Goal: Register for event/course: Sign up to attend an event or enroll in a course

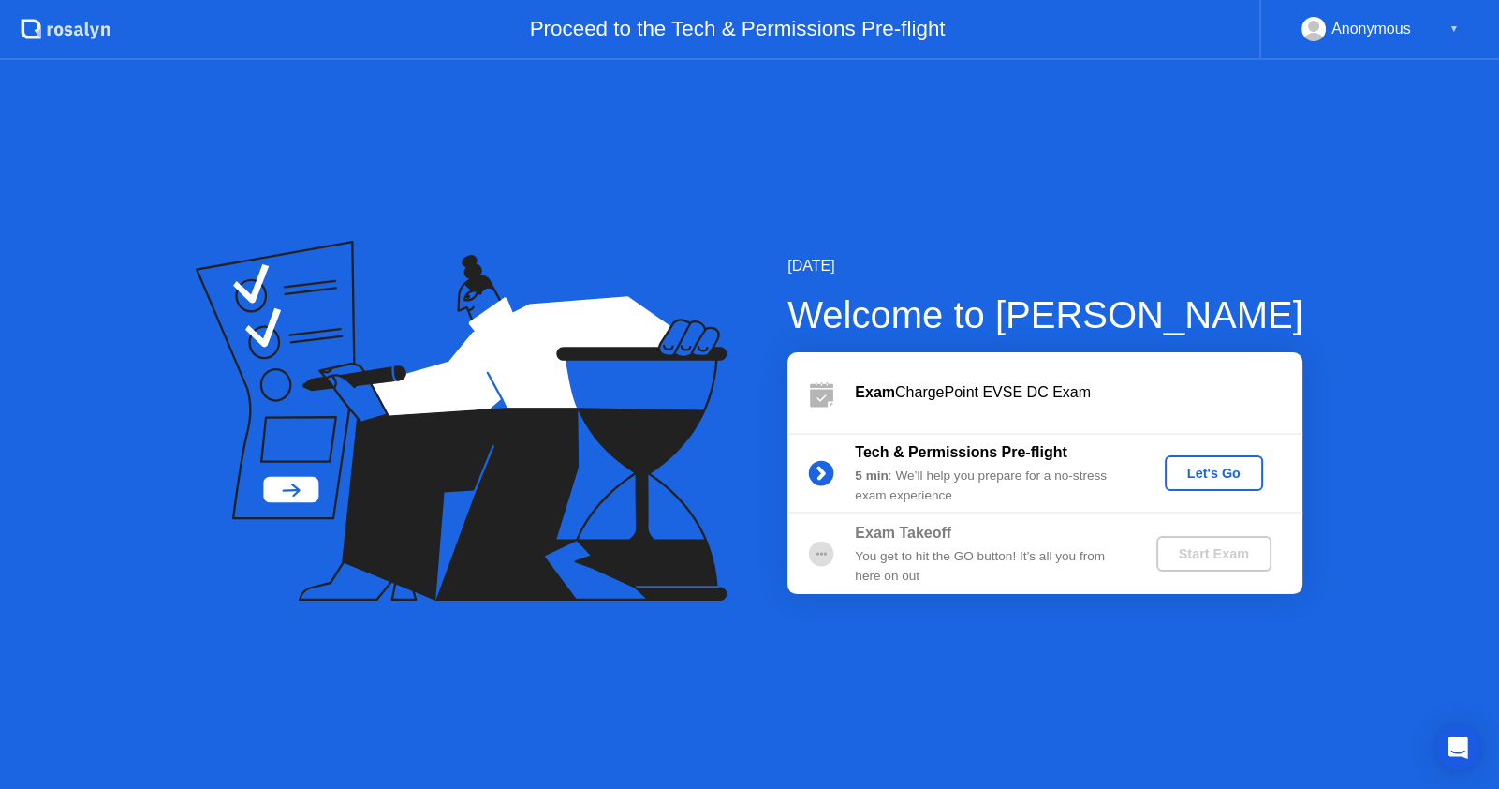
click at [1217, 470] on div "Let's Go" at bounding box center [1214, 472] width 83 height 15
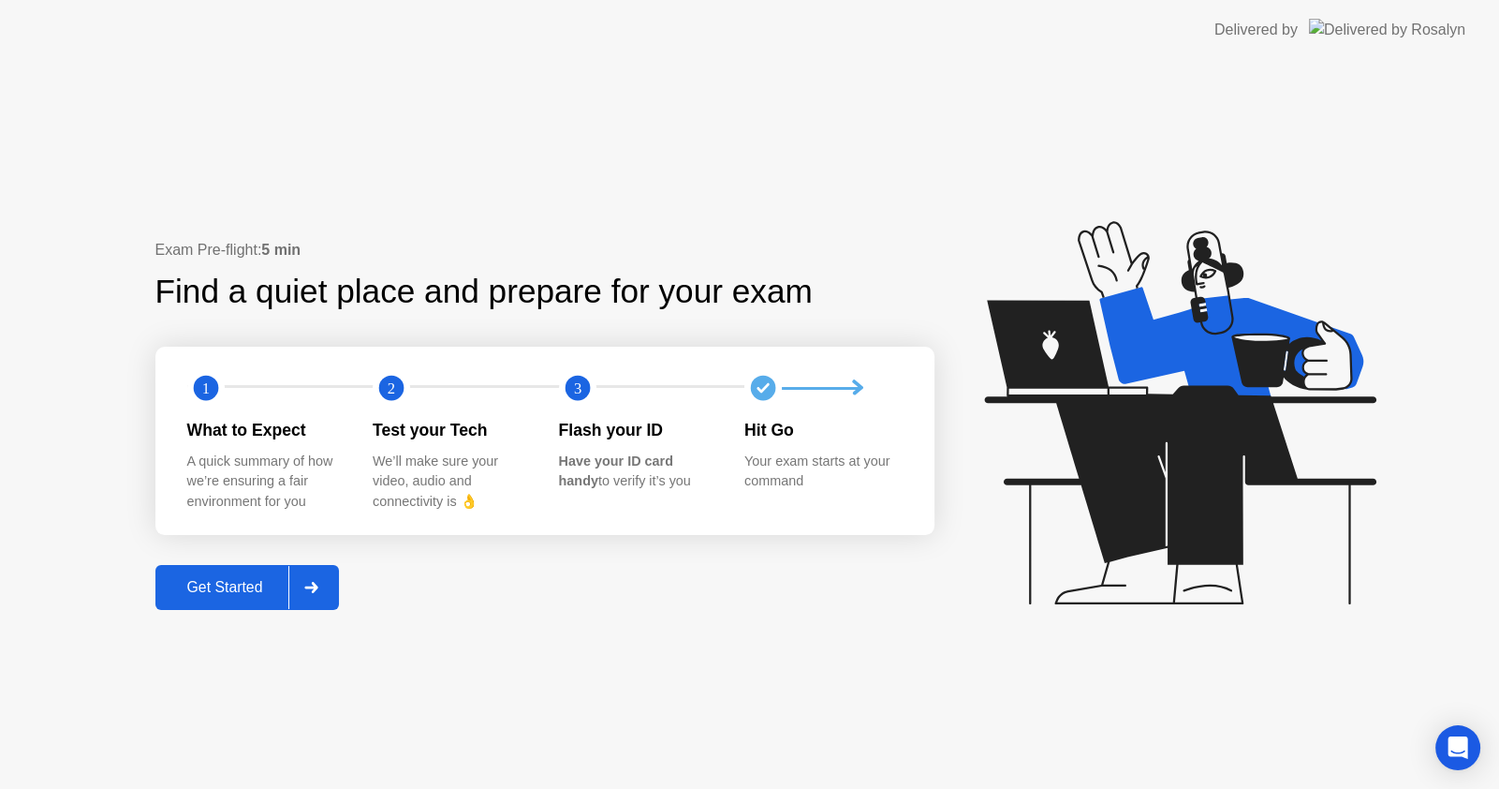
click at [227, 585] on div "Get Started" at bounding box center [225, 587] width 128 height 17
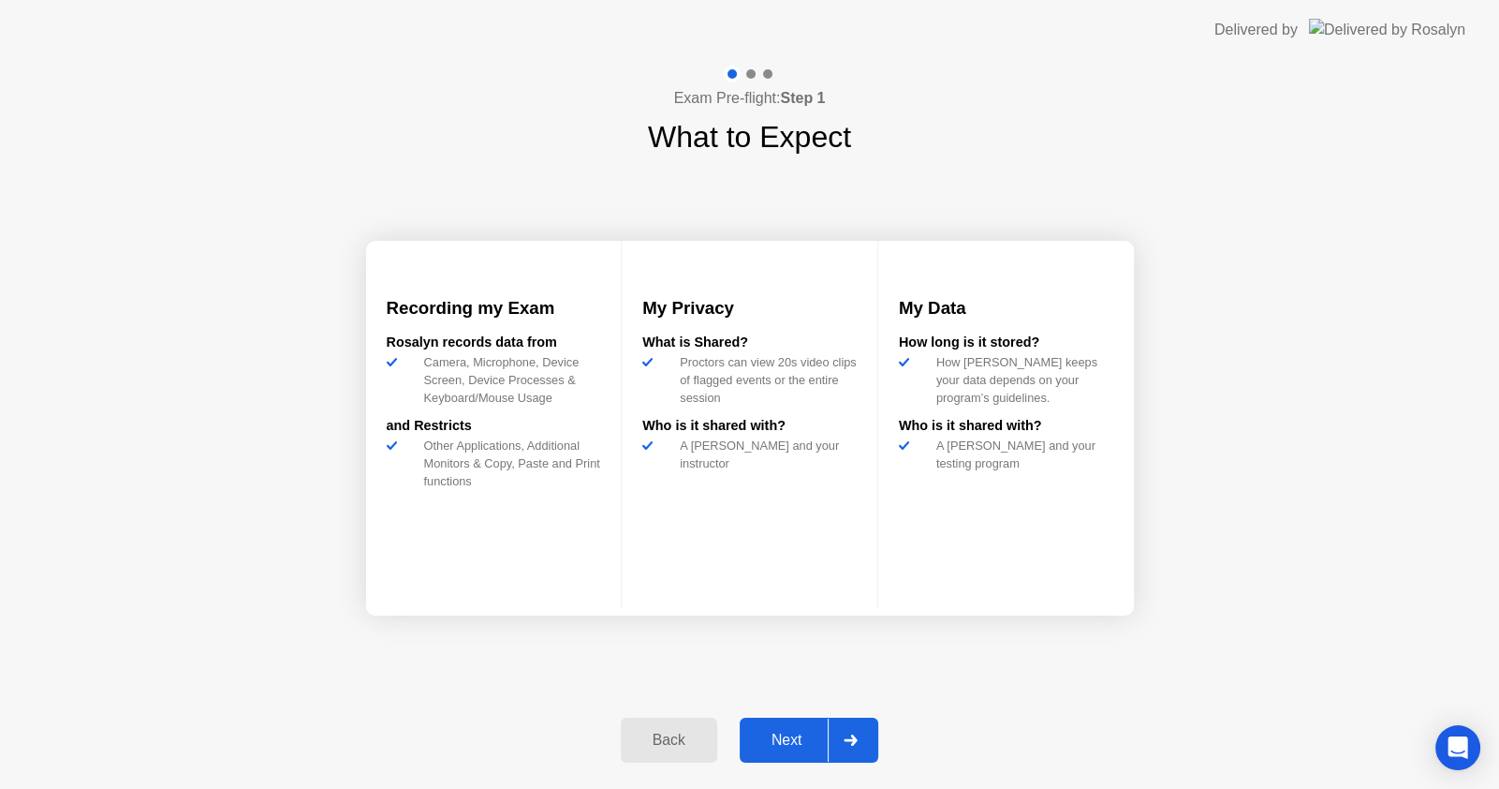
click at [807, 739] on div "Next" at bounding box center [786, 739] width 83 height 17
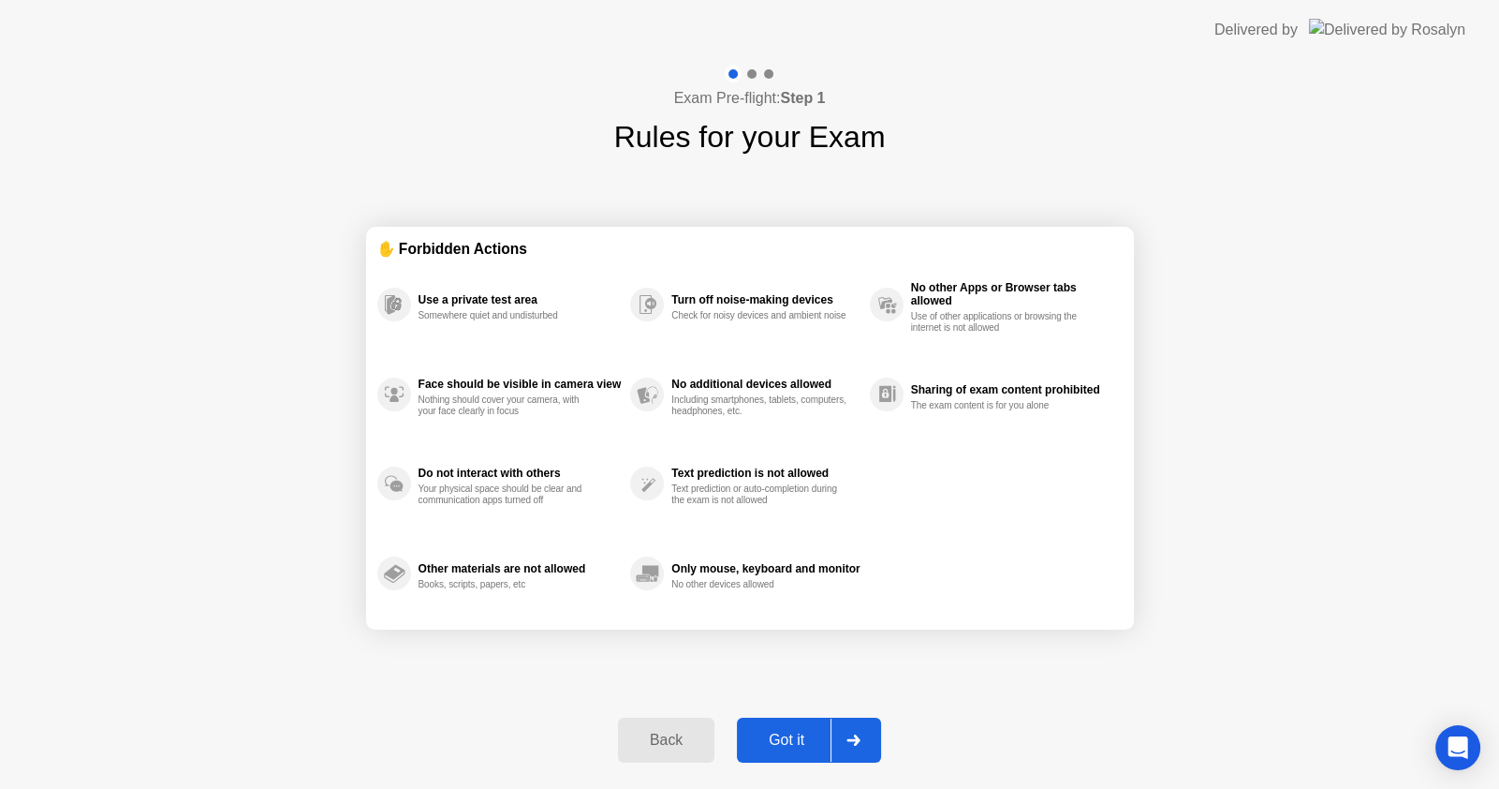
click at [810, 745] on div "Got it" at bounding box center [787, 739] width 88 height 17
select select "**********"
select select "*******"
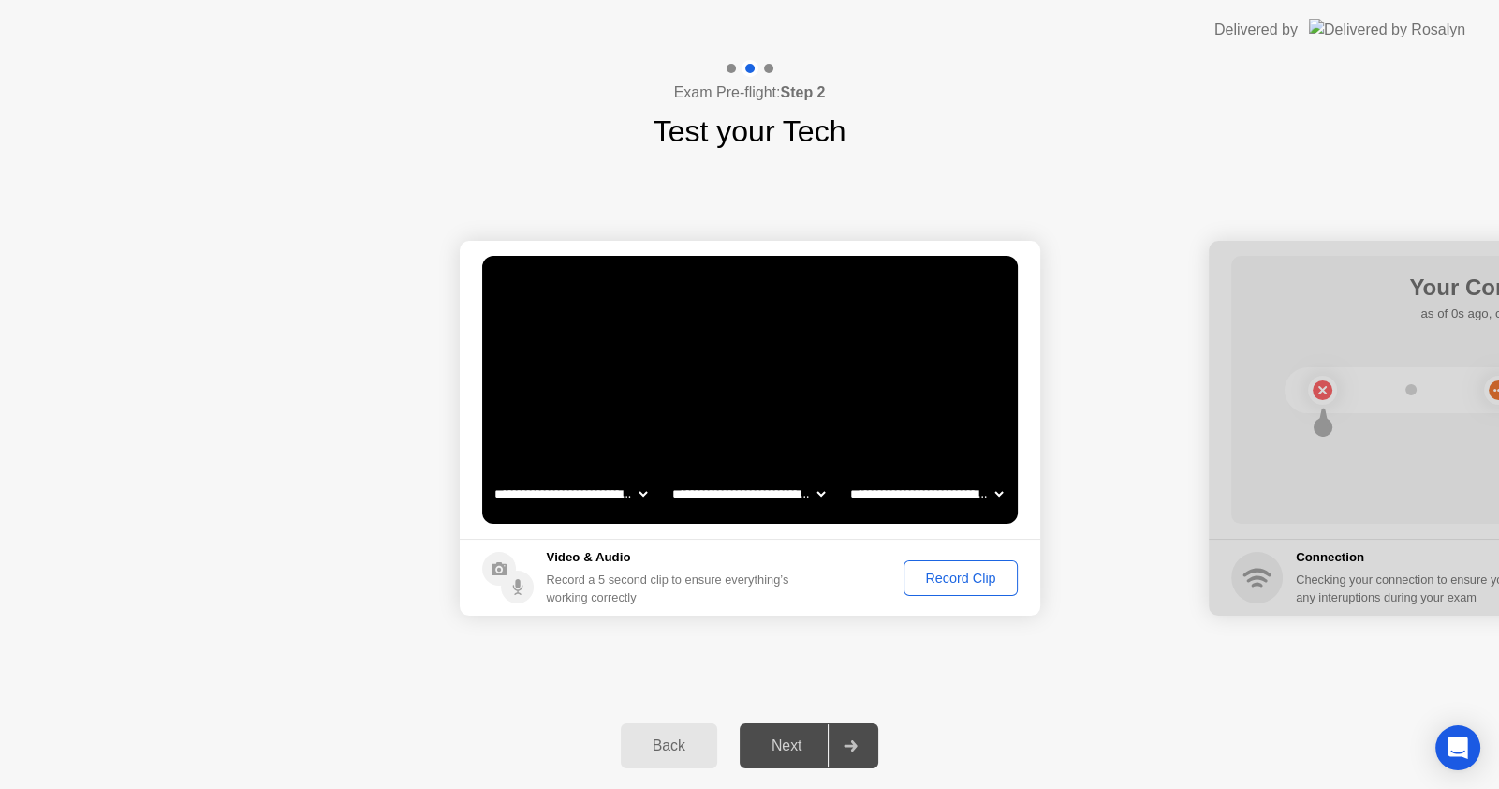
click at [920, 572] on div "Record Clip" at bounding box center [960, 577] width 100 height 15
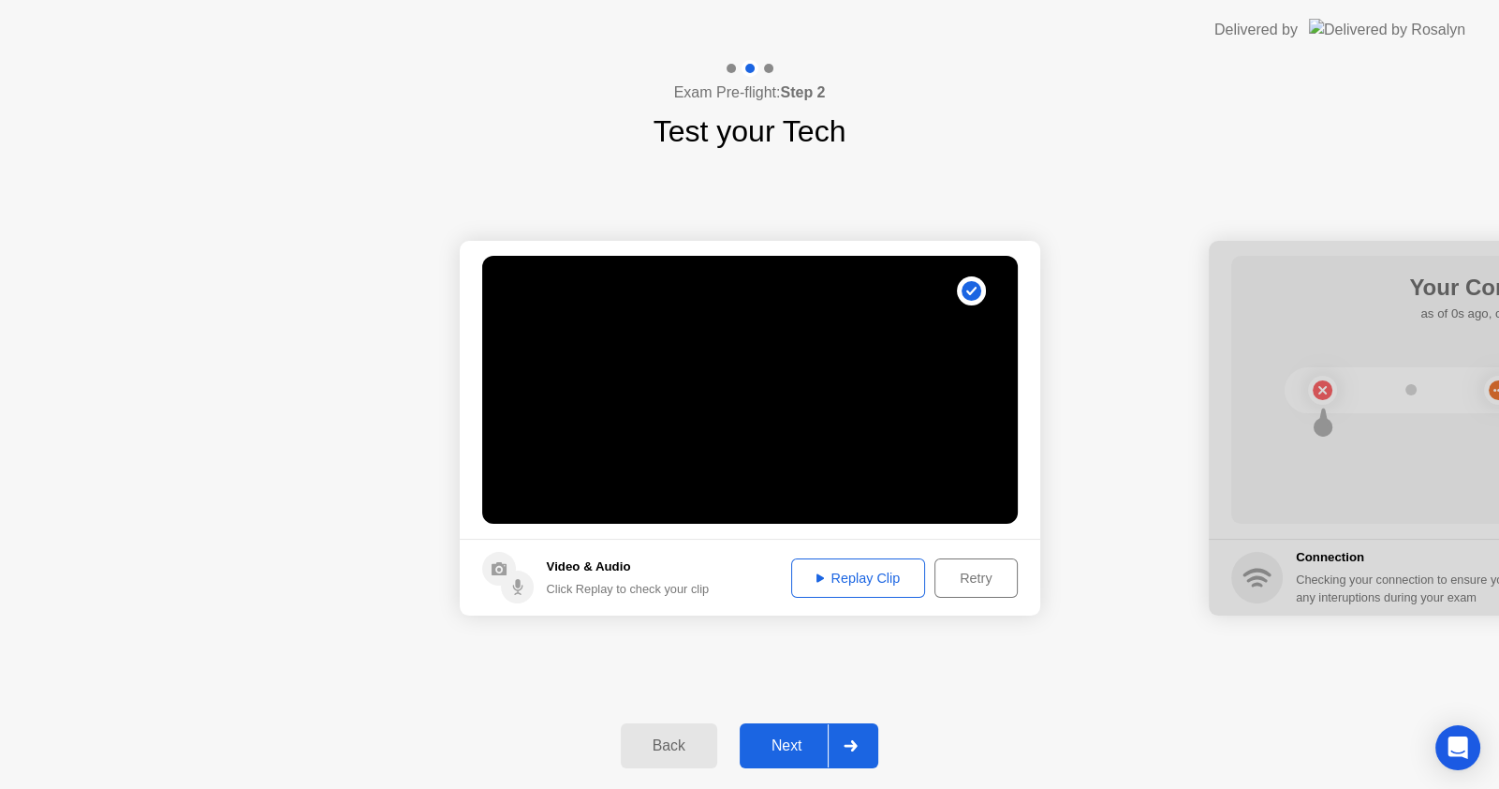
click at [881, 577] on div "Replay Clip" at bounding box center [859, 577] width 122 height 15
click at [790, 742] on div "Next" at bounding box center [786, 745] width 83 height 17
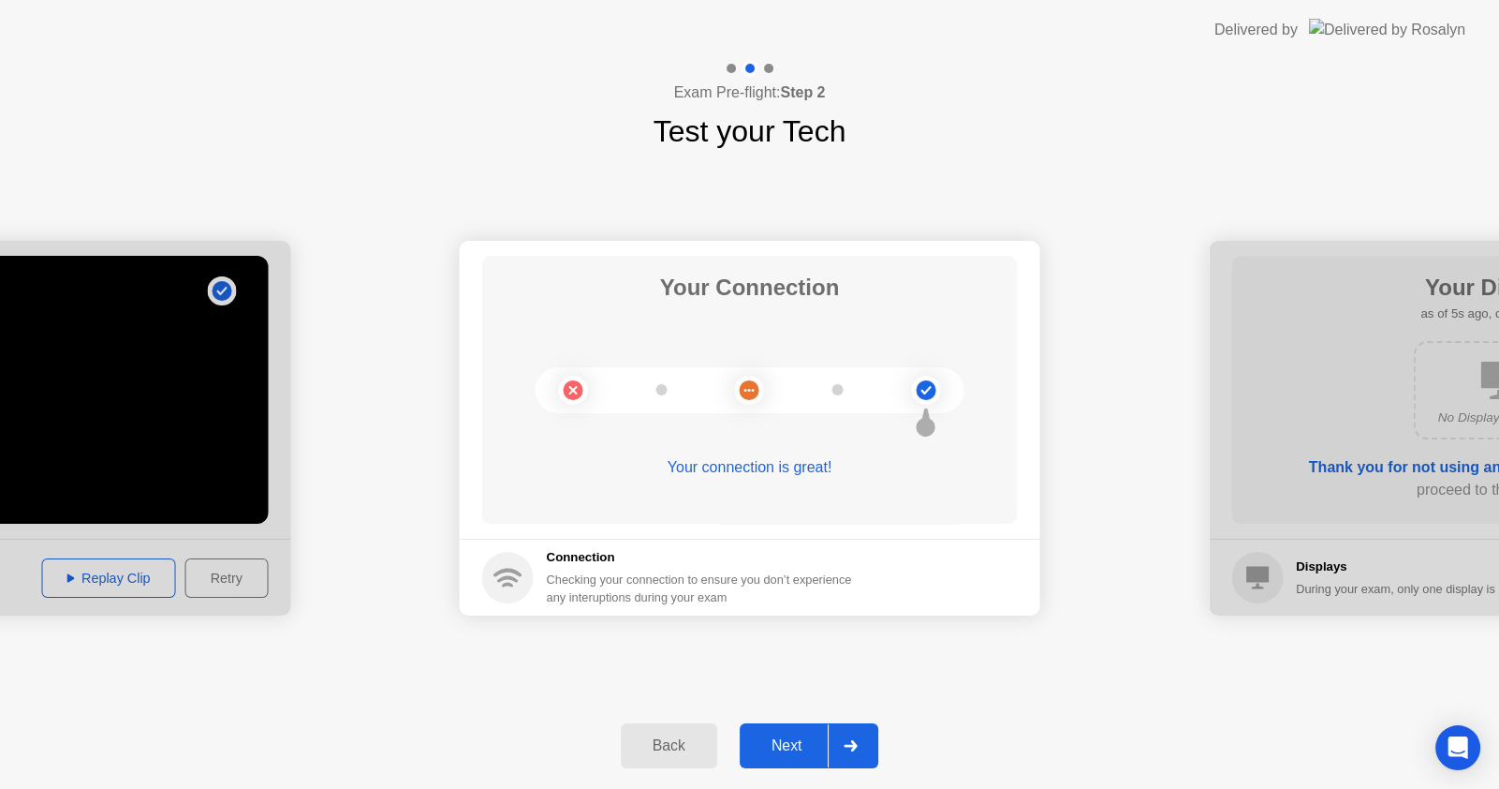
click at [808, 745] on div "Next" at bounding box center [786, 745] width 83 height 17
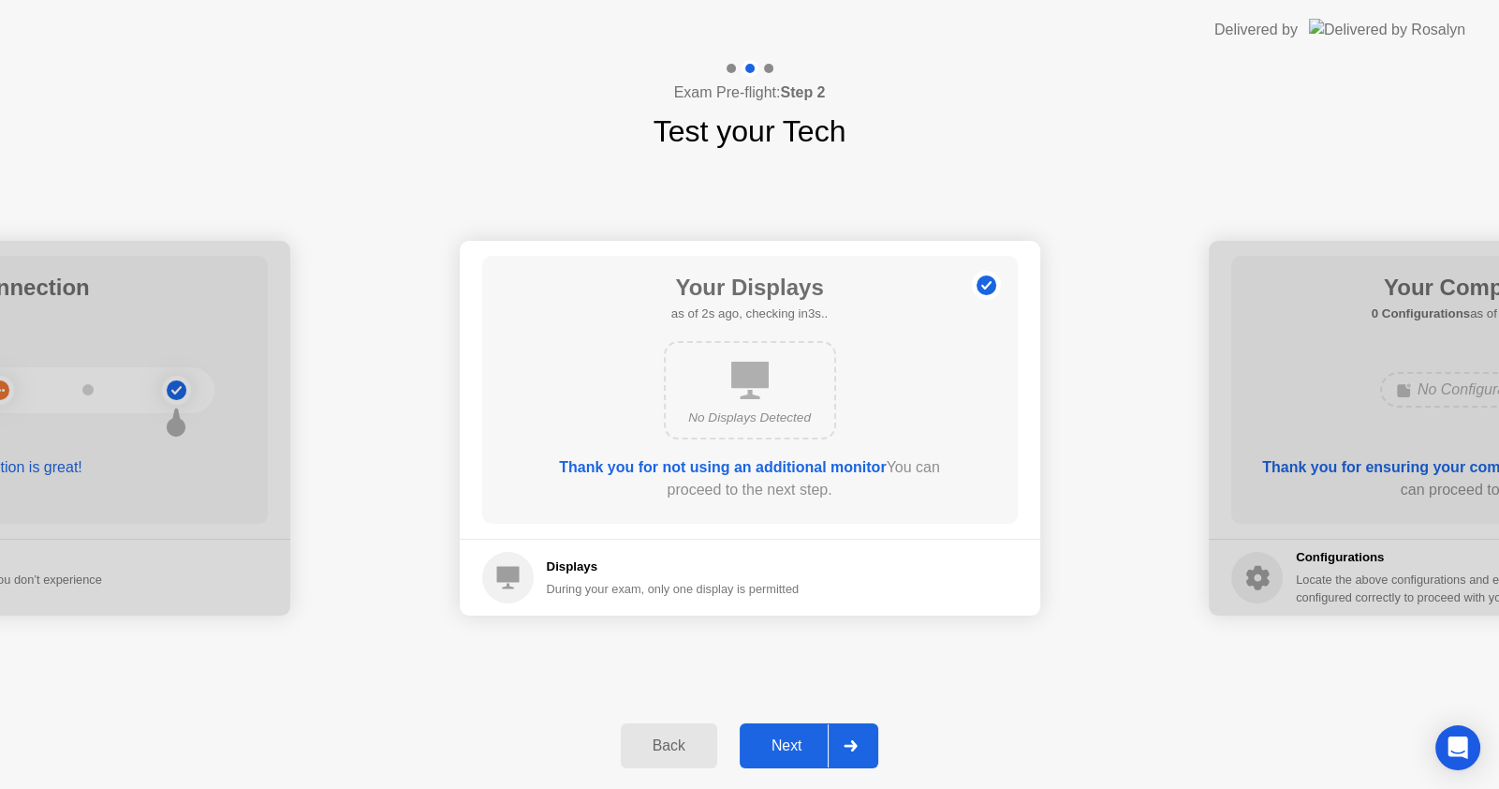
click at [808, 744] on div "Next" at bounding box center [786, 745] width 83 height 17
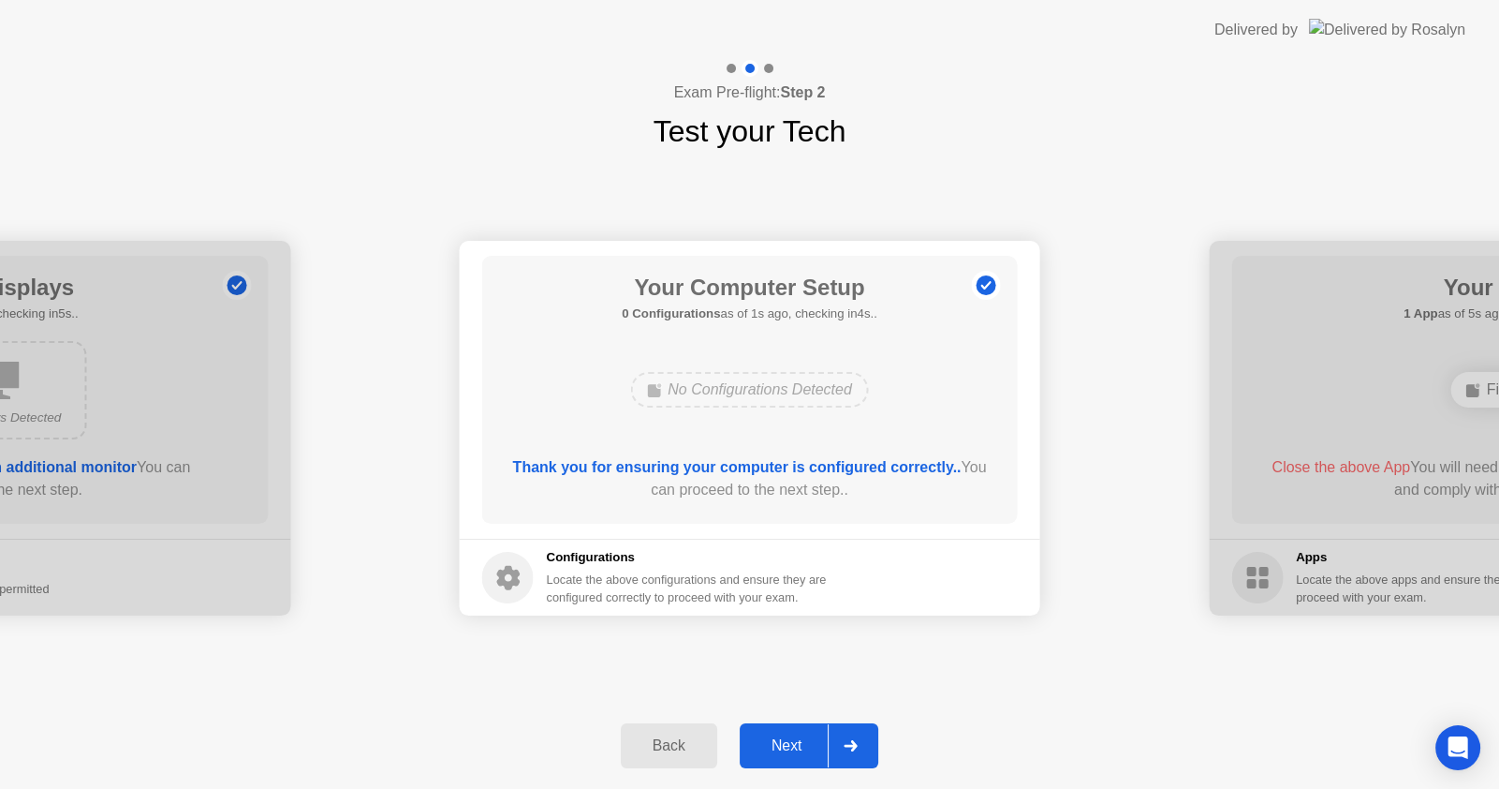
click at [808, 742] on div "Next" at bounding box center [786, 745] width 83 height 17
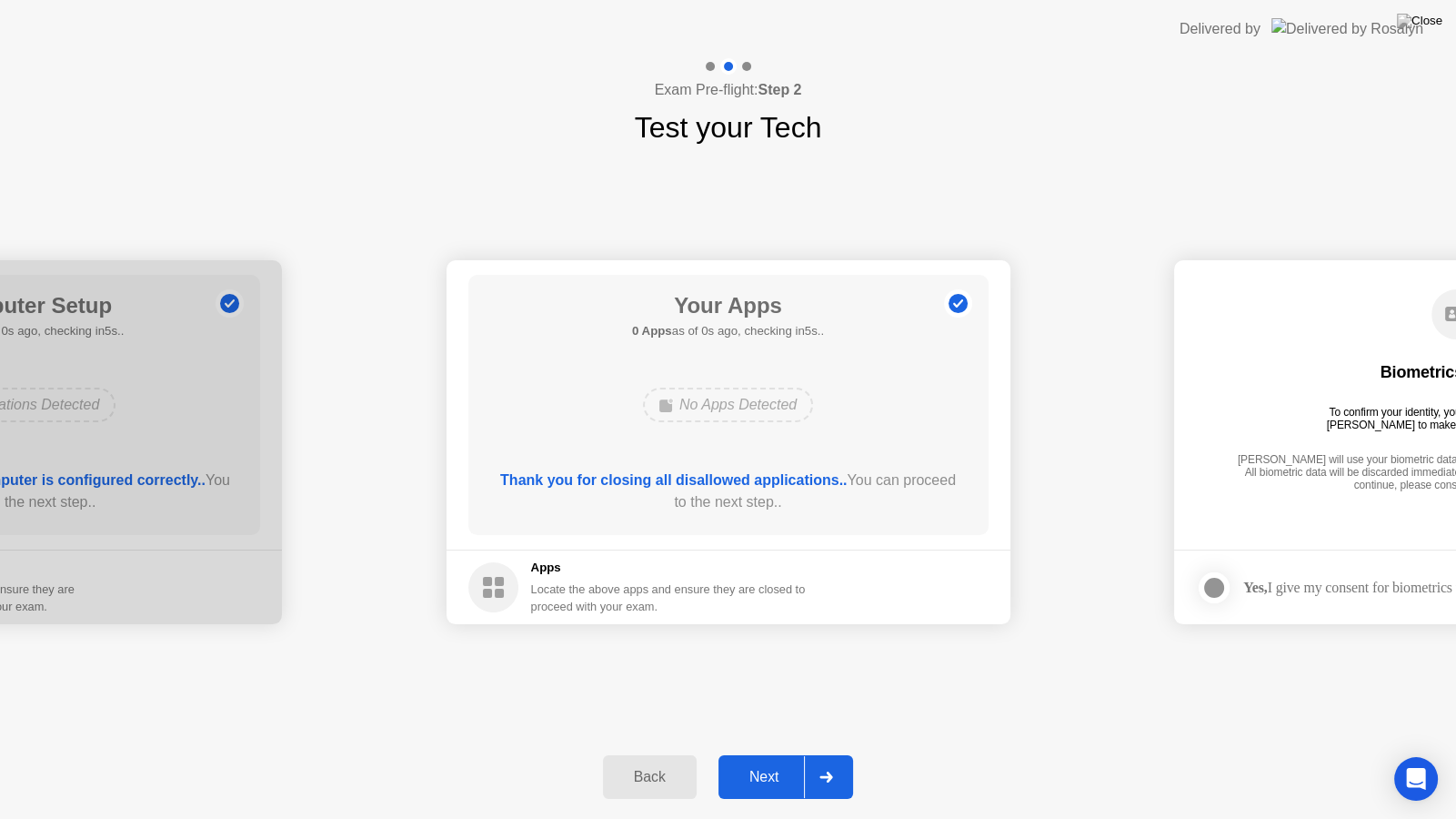
click at [752, 766] on button "Next" at bounding box center [787, 776] width 136 height 44
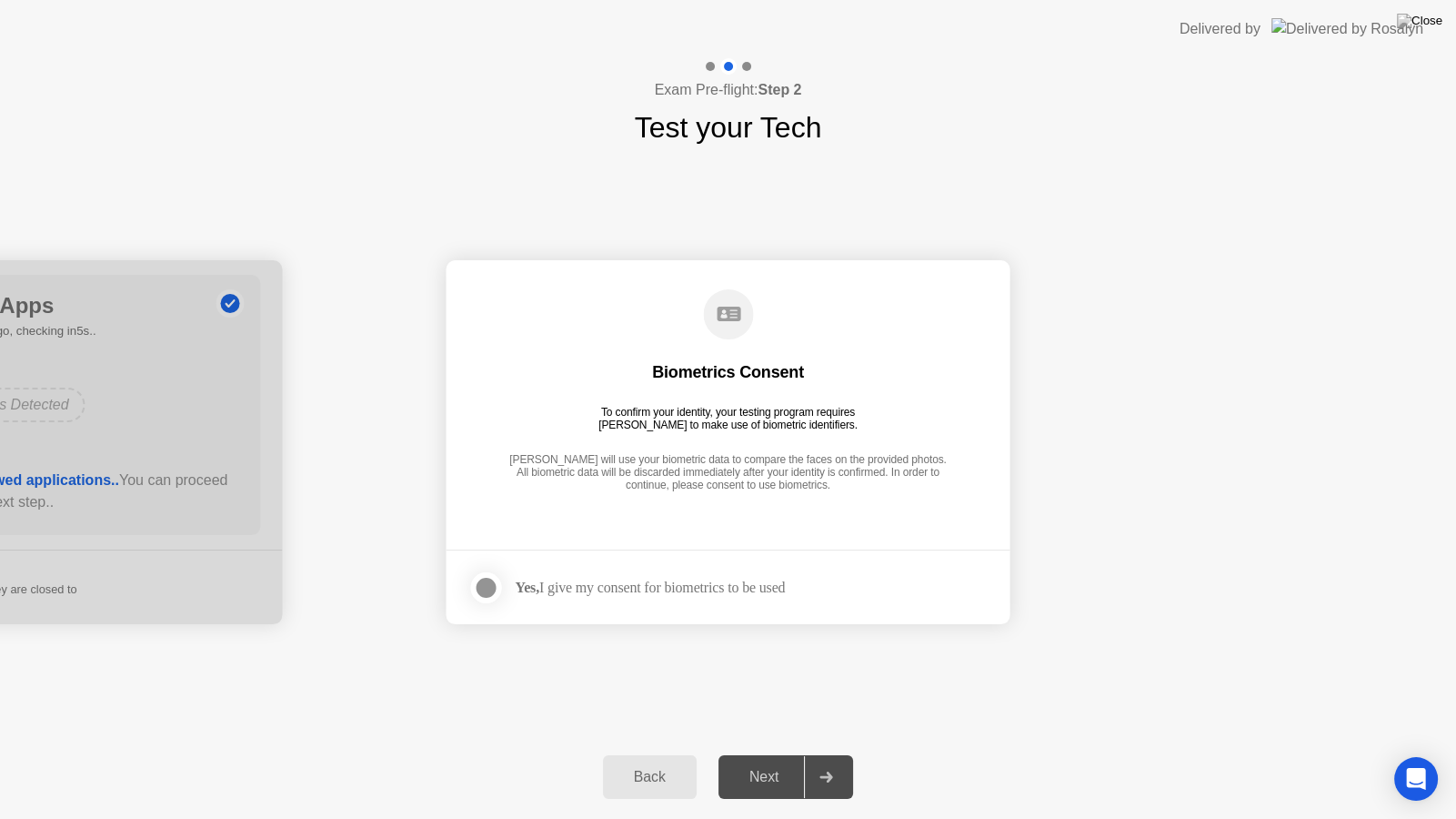
click at [509, 583] on label at bounding box center [491, 587] width 48 height 36
click at [800, 766] on button "Next" at bounding box center [787, 776] width 136 height 44
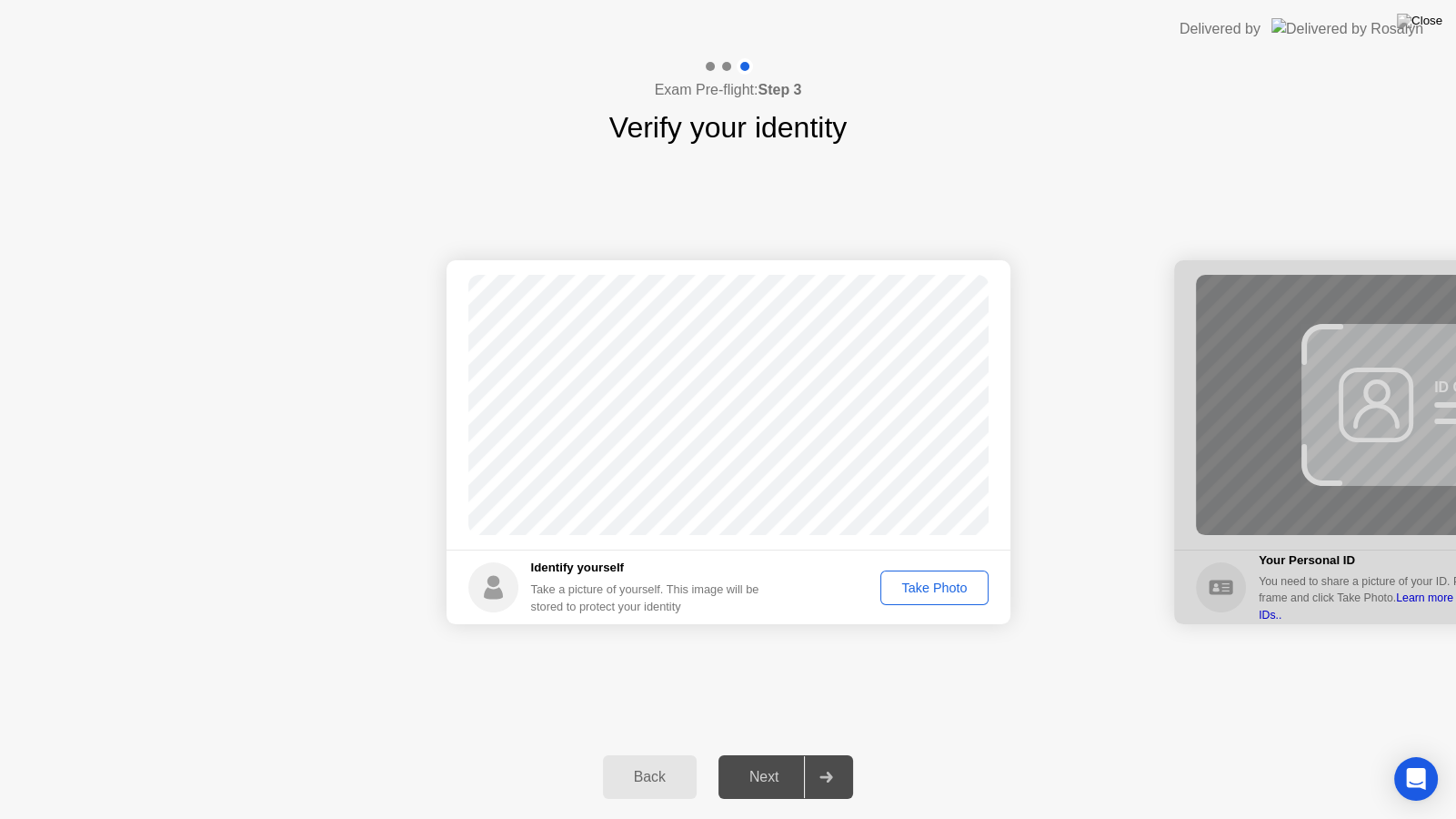
click at [931, 591] on div "Take Photo" at bounding box center [933, 587] width 94 height 15
click at [783, 766] on div "Next" at bounding box center [763, 776] width 81 height 17
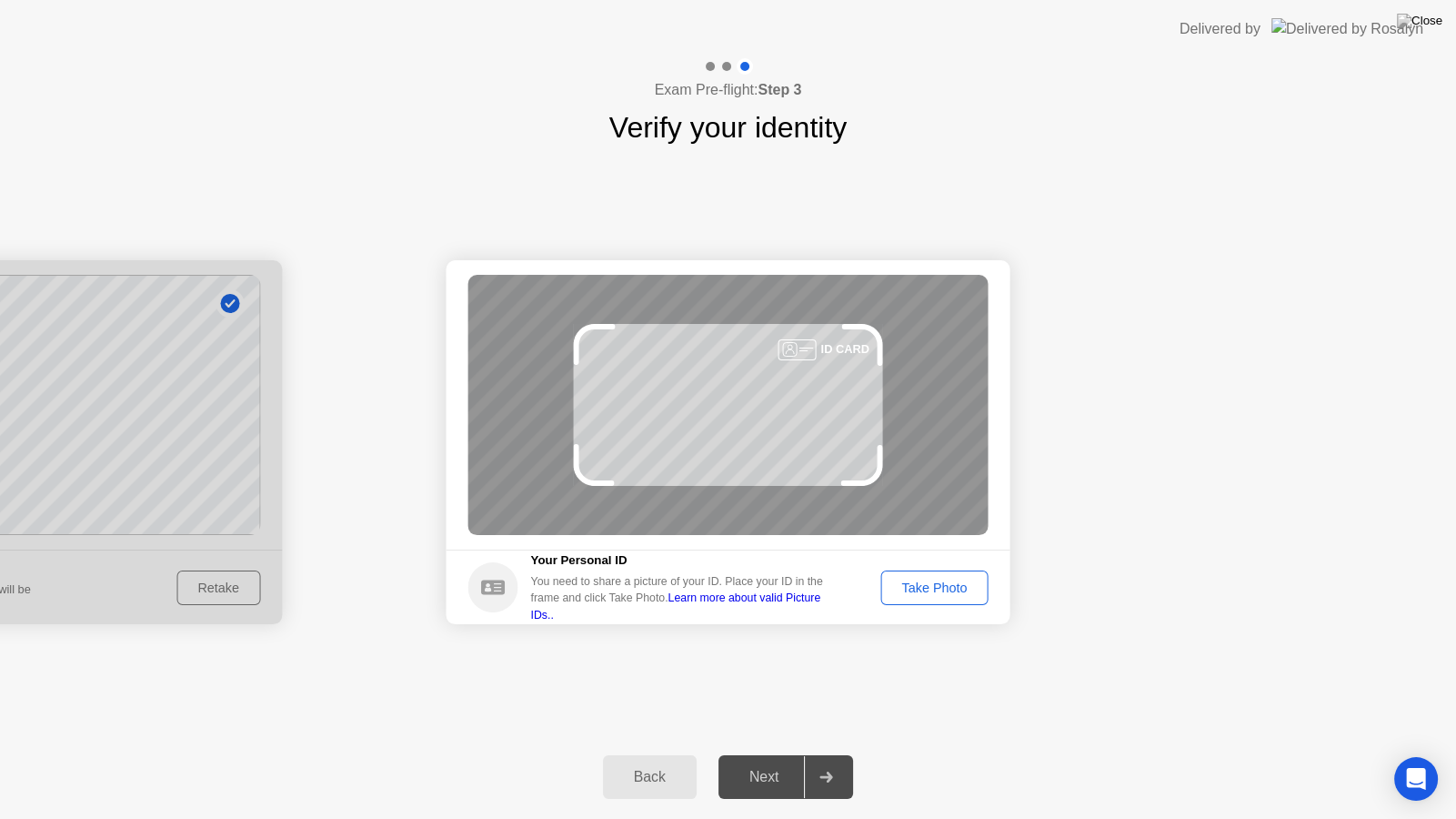
click at [949, 586] on div "Take Photo" at bounding box center [933, 587] width 94 height 15
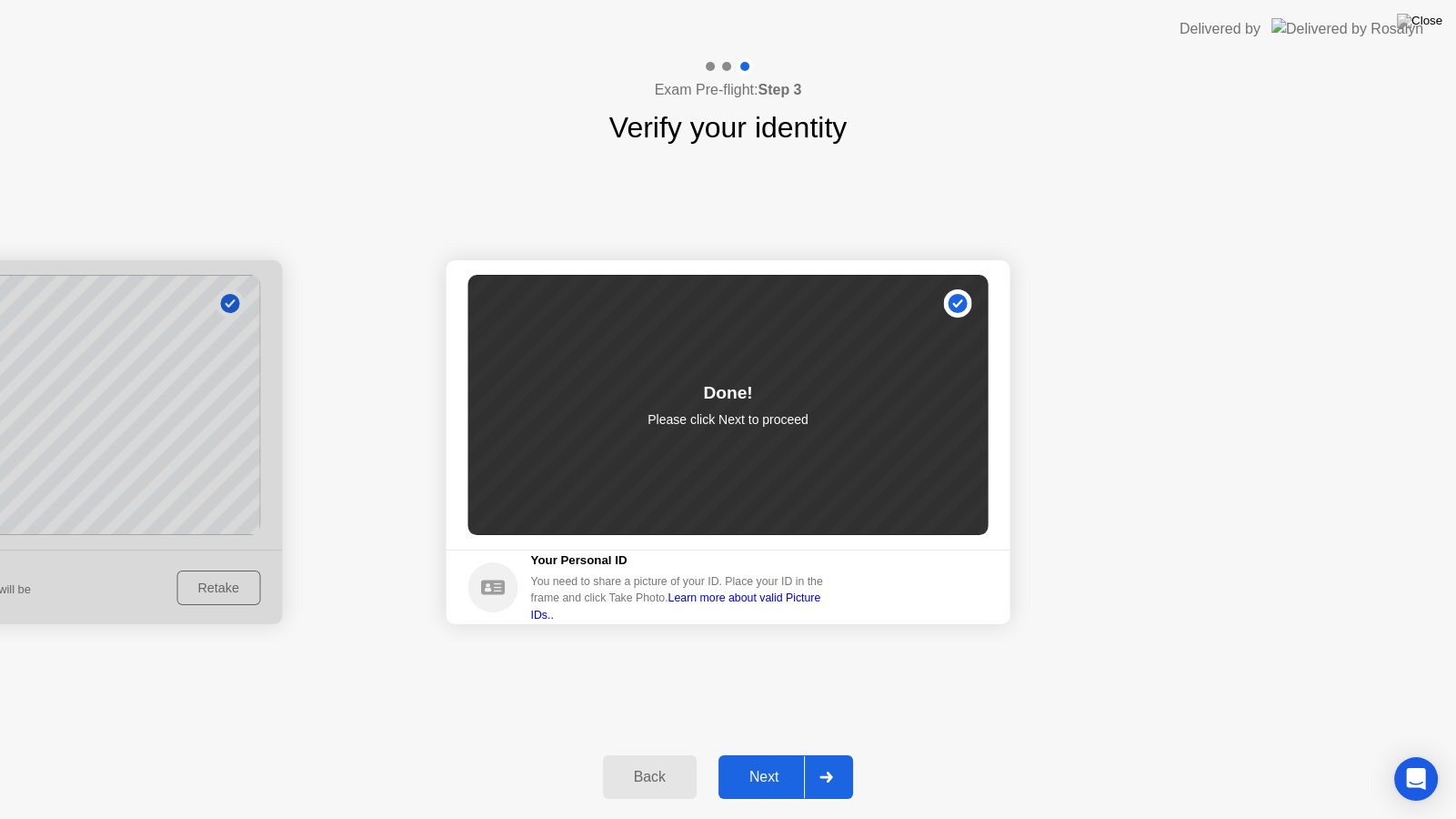
click at [805, 766] on div at bounding box center [826, 776] width 44 height 42
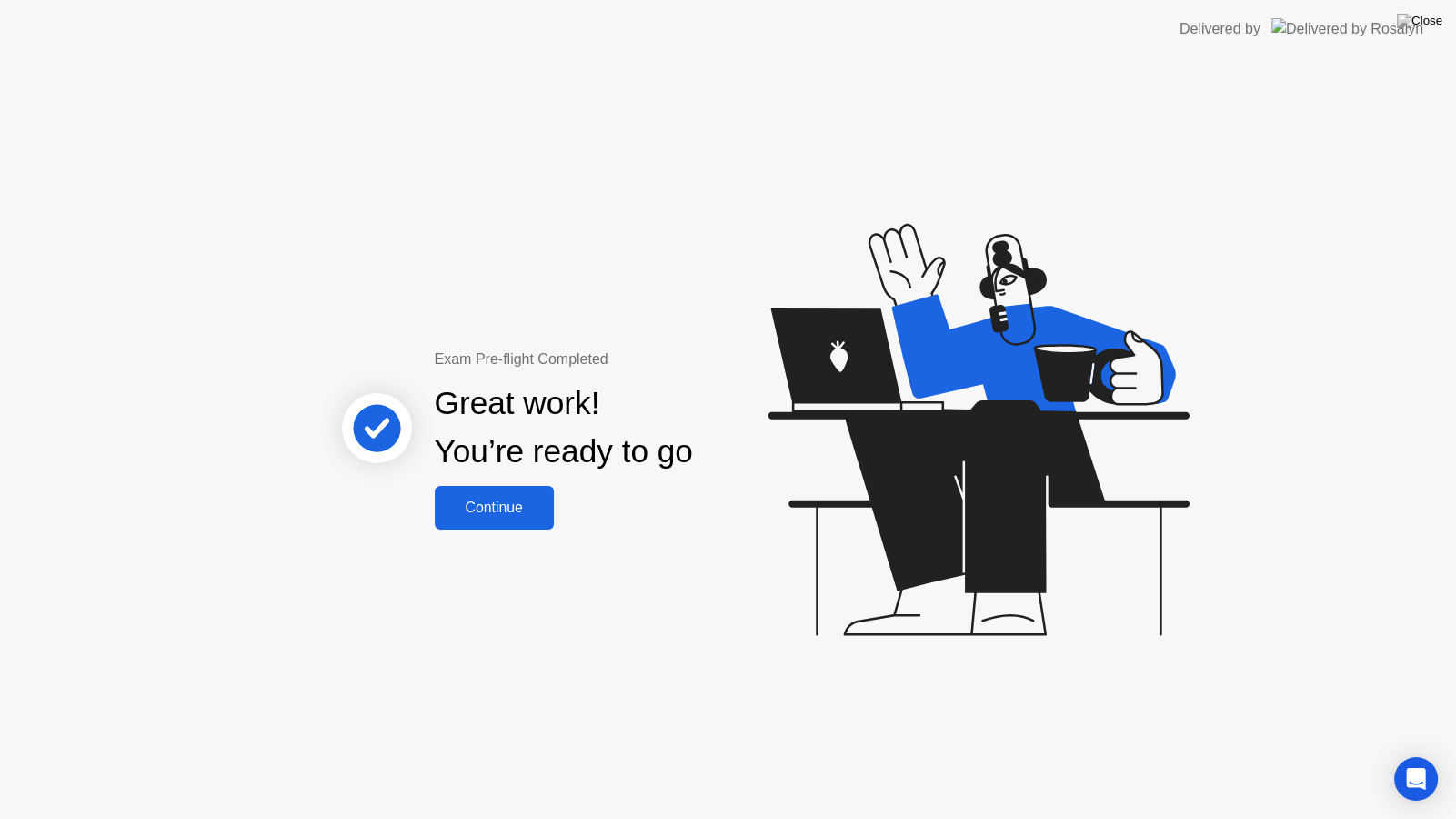
click at [487, 514] on div "Continue" at bounding box center [493, 507] width 108 height 17
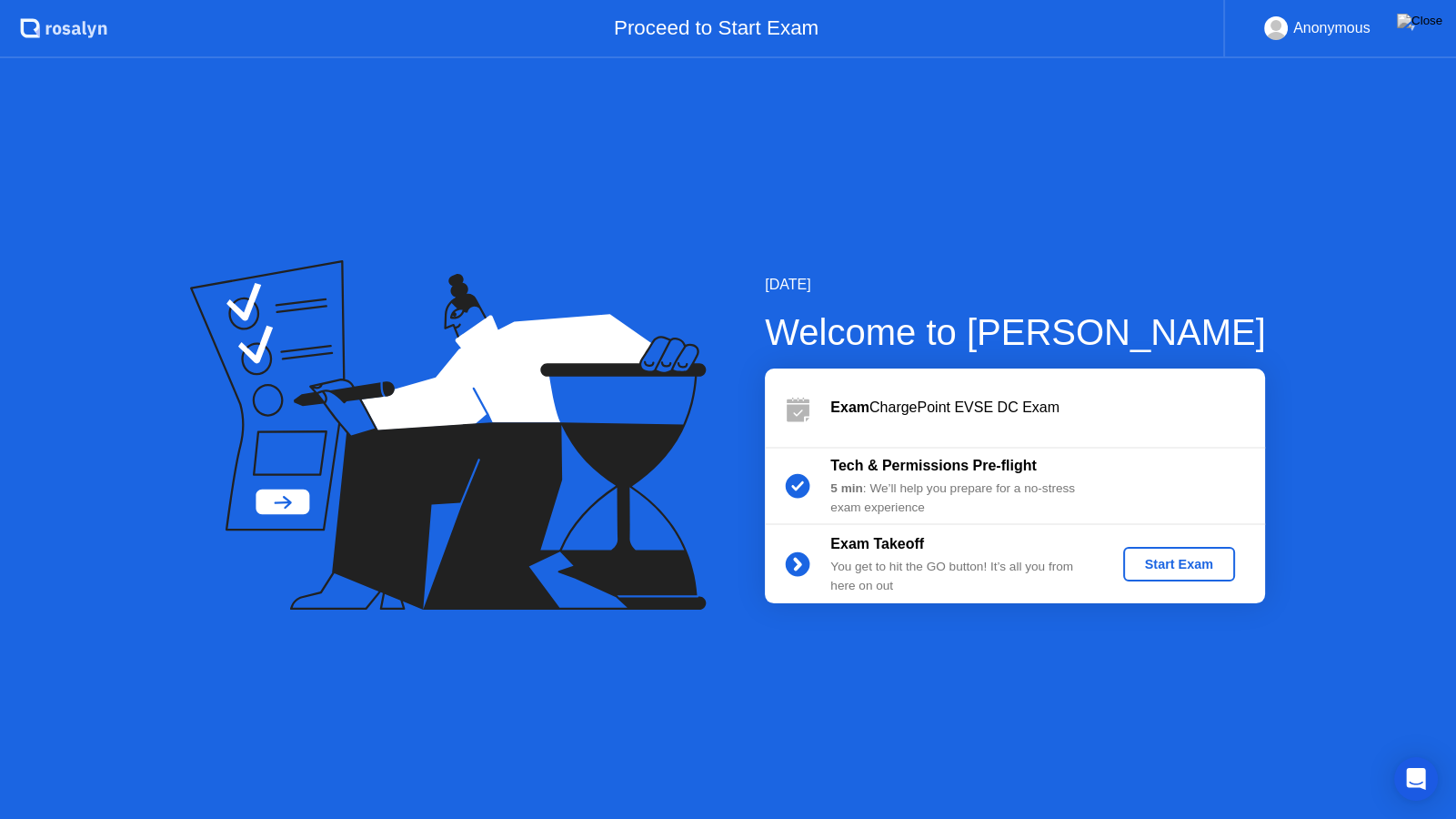
click at [1167, 564] on div "Start Exam" at bounding box center [1179, 563] width 97 height 15
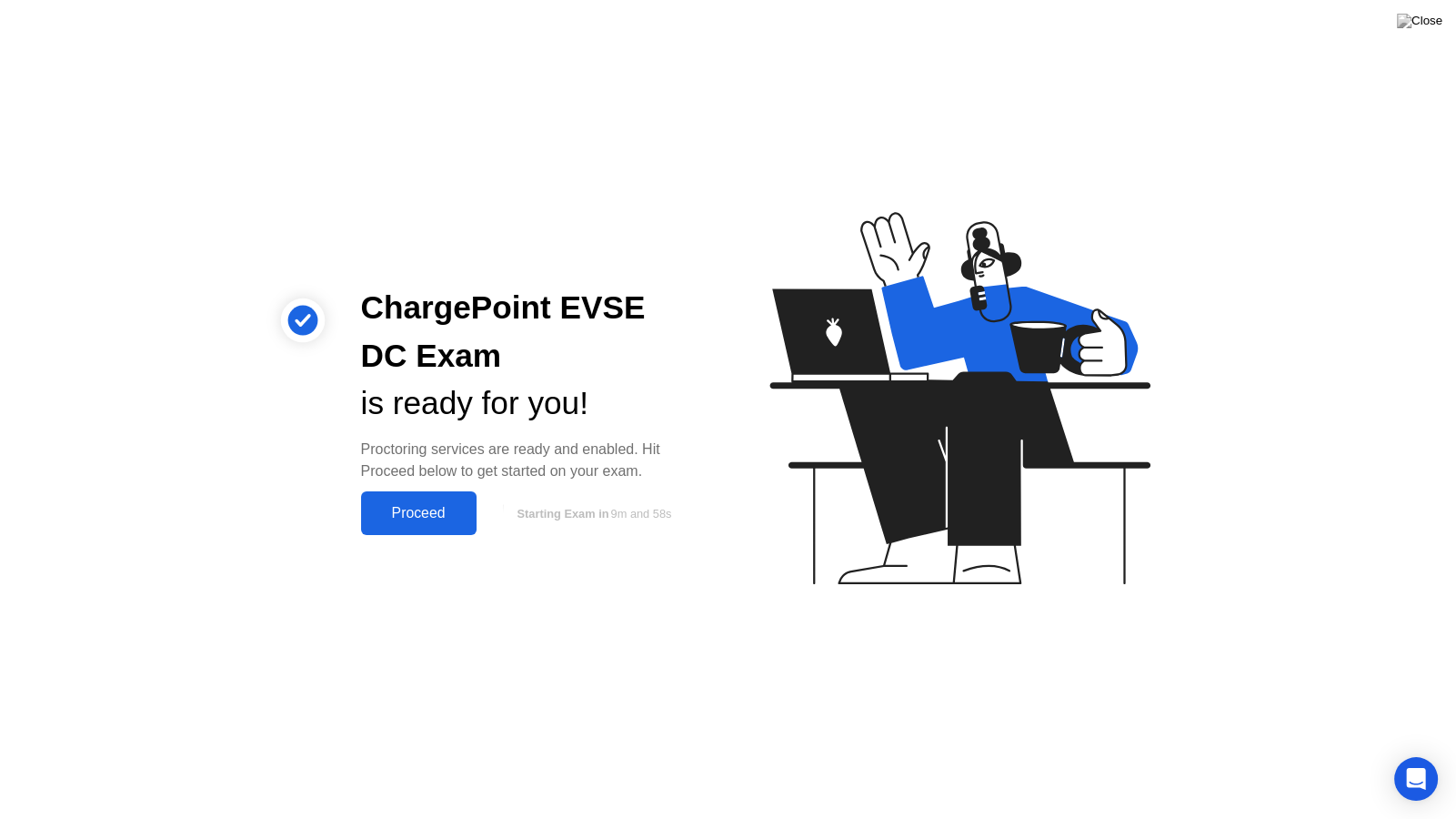
click at [449, 511] on div "Proceed" at bounding box center [419, 513] width 105 height 17
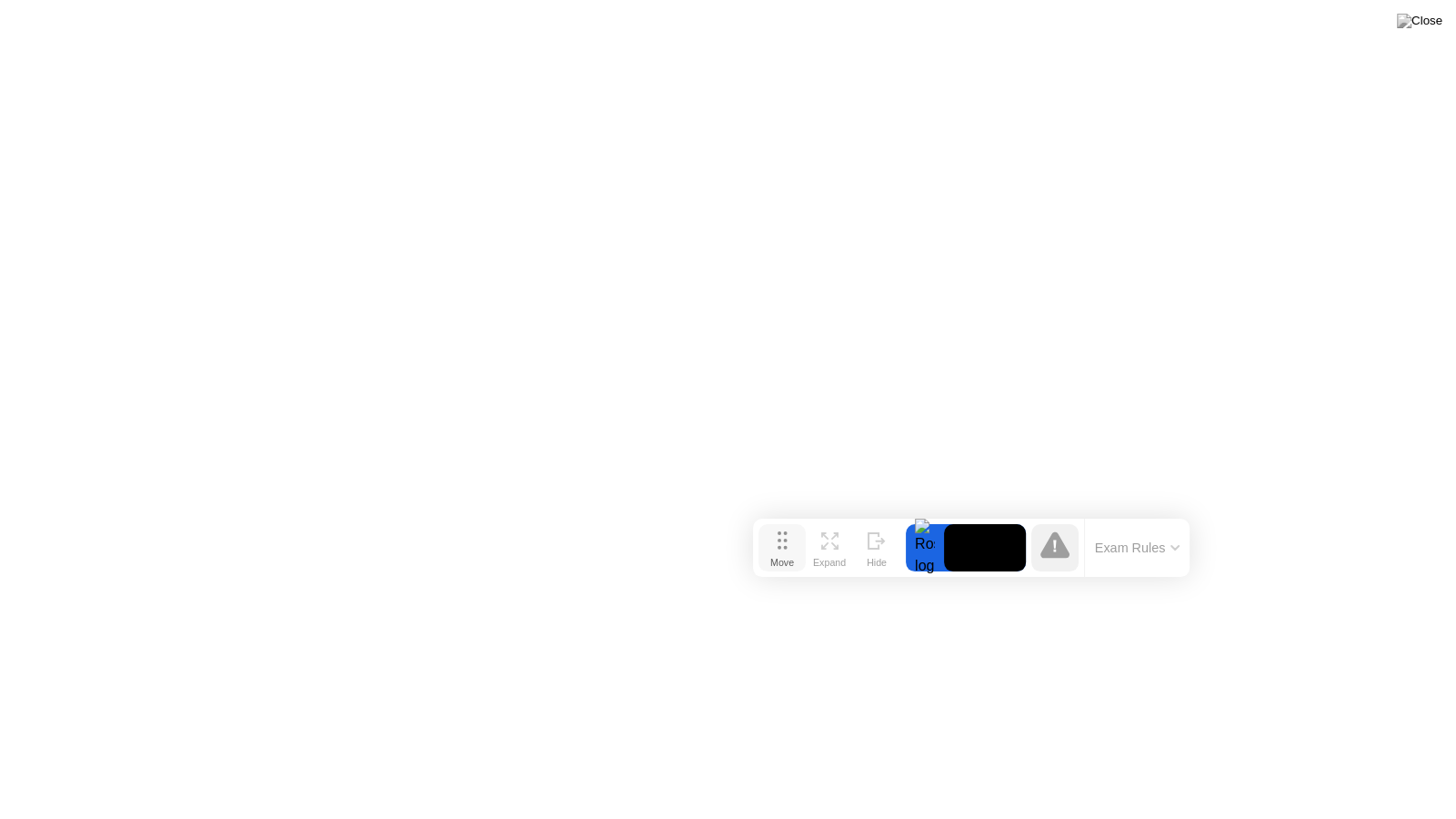
drag, startPoint x: 532, startPoint y: 783, endPoint x: 835, endPoint y: 529, distance: 395.4
click at [806, 529] on button "Move" at bounding box center [782, 547] width 48 height 48
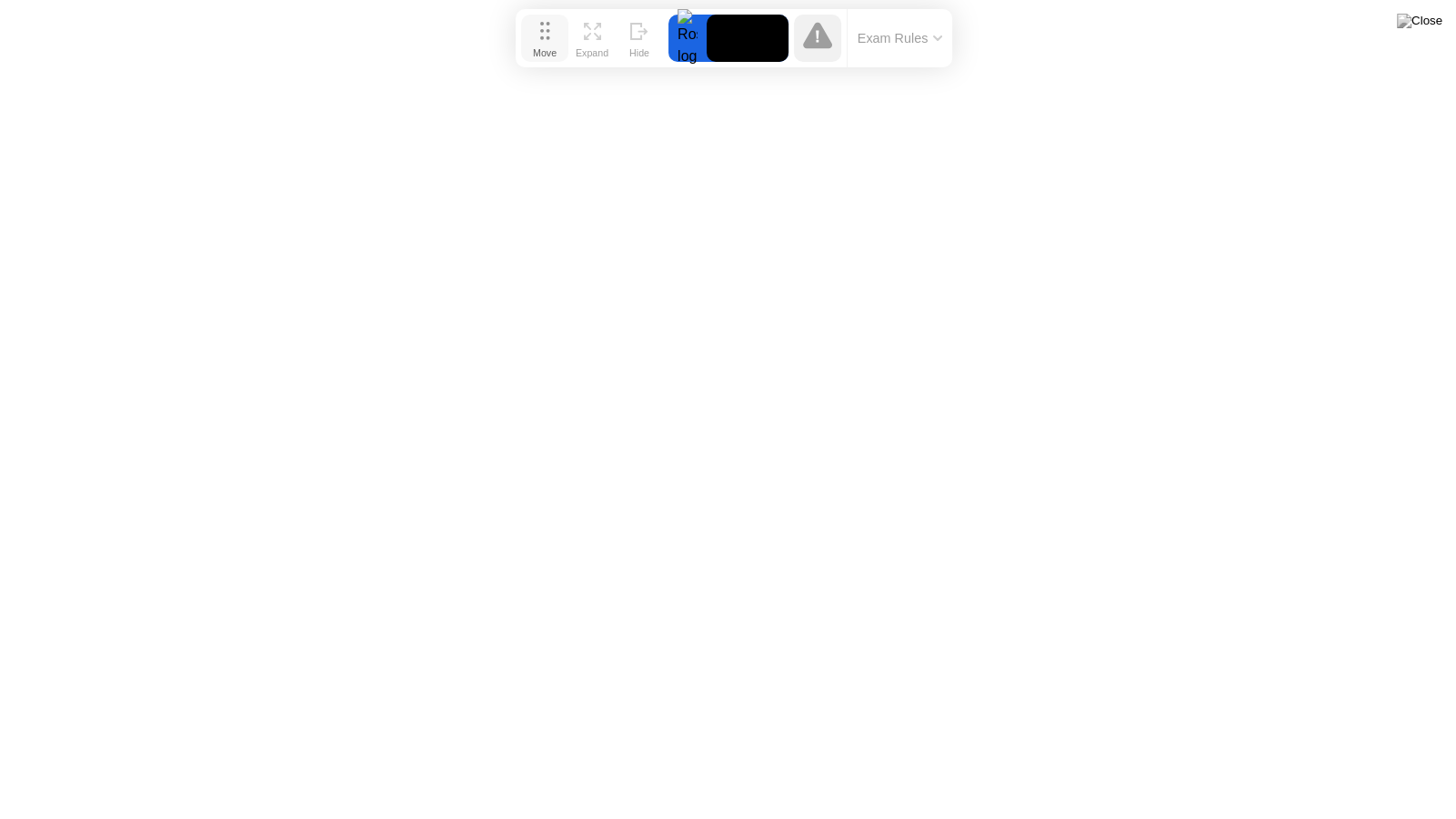
drag, startPoint x: 824, startPoint y: 544, endPoint x: 533, endPoint y: 47, distance: 575.9
click at [533, 48] on div "Move" at bounding box center [545, 52] width 23 height 11
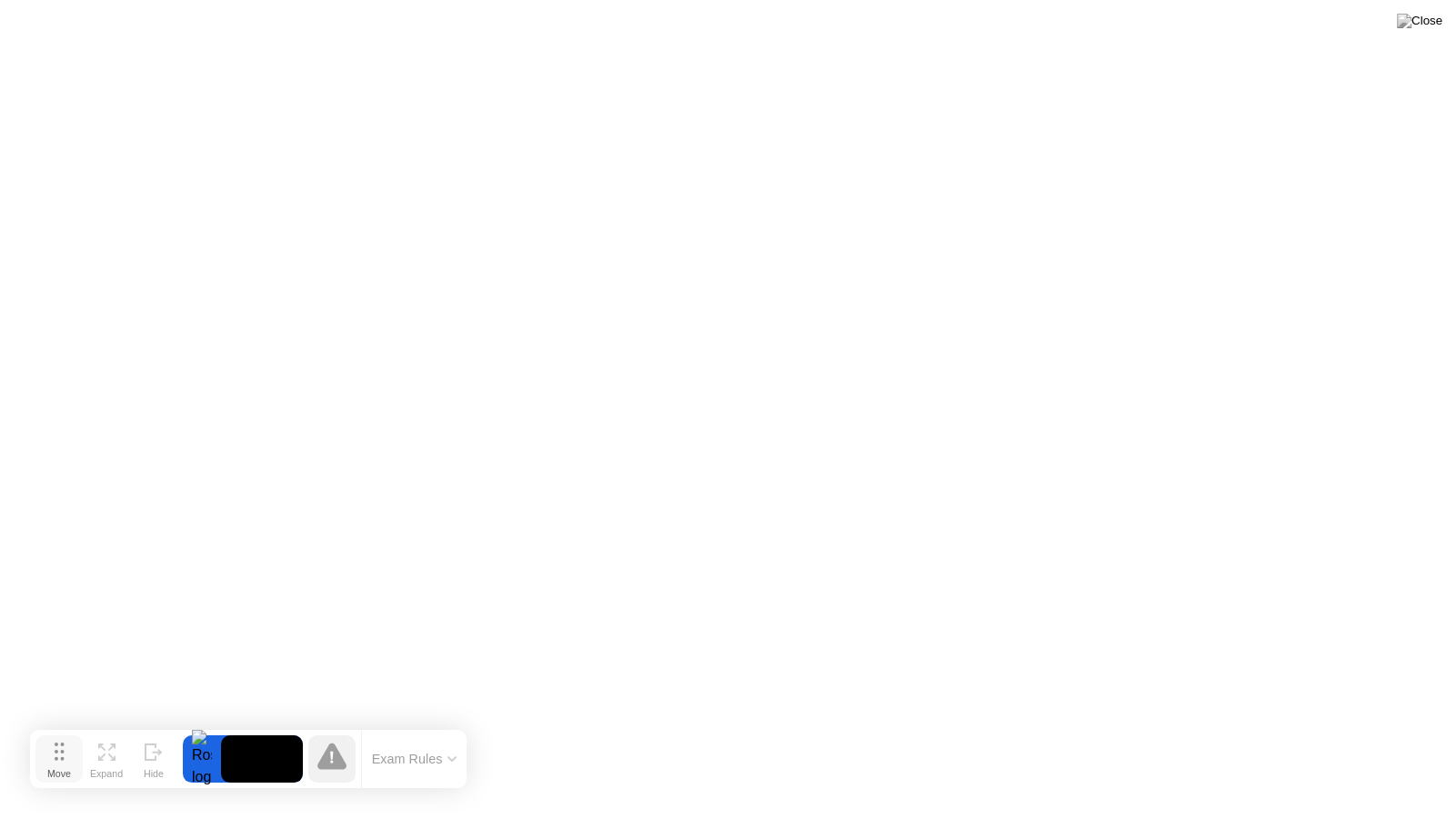
drag, startPoint x: 550, startPoint y: 41, endPoint x: 60, endPoint y: 761, distance: 870.9
click at [62, 766] on div "Move" at bounding box center [59, 772] width 23 height 11
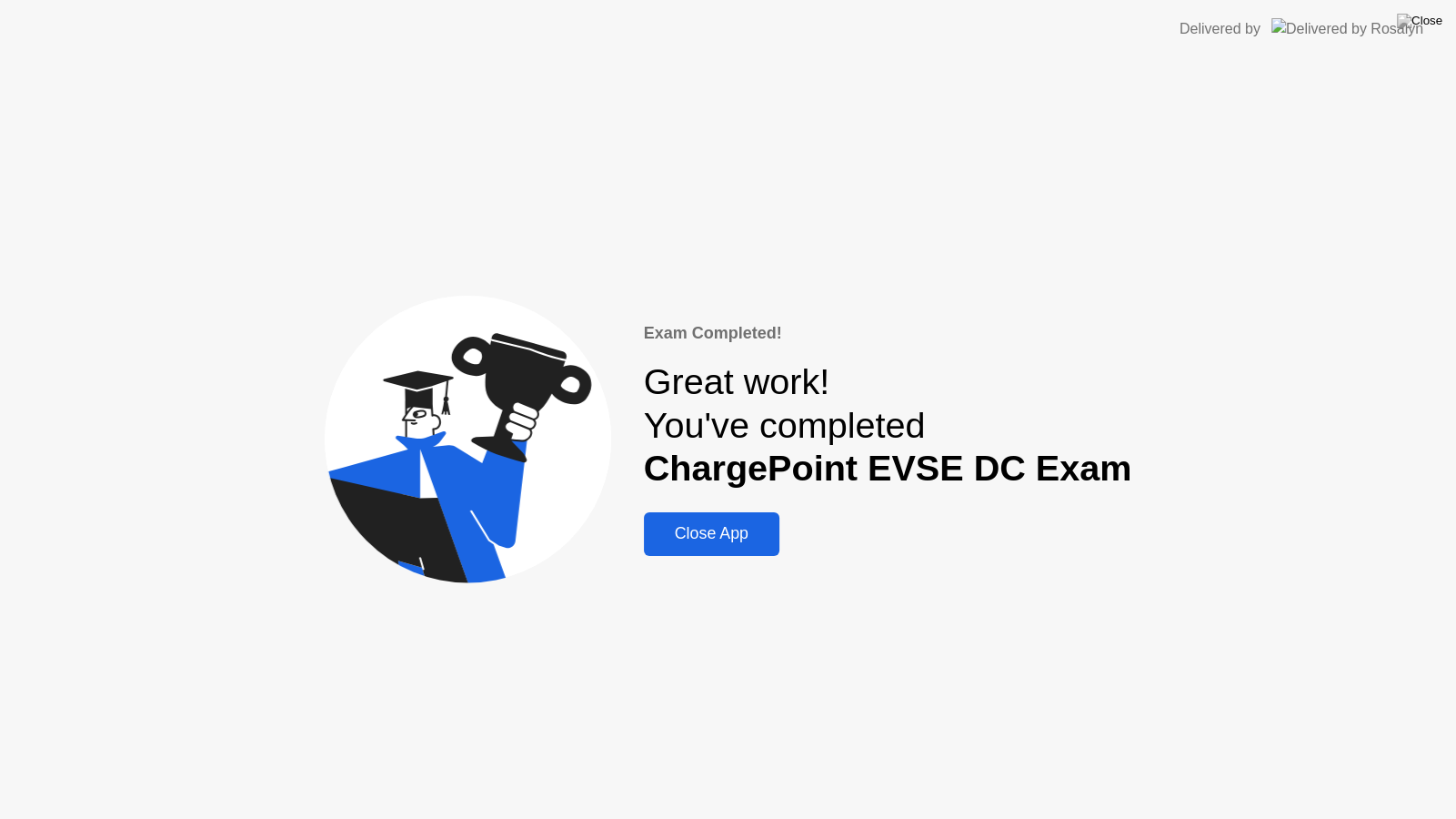
click at [700, 536] on div "Close App" at bounding box center [712, 533] width 124 height 19
